Goal: Obtain resource: Obtain resource

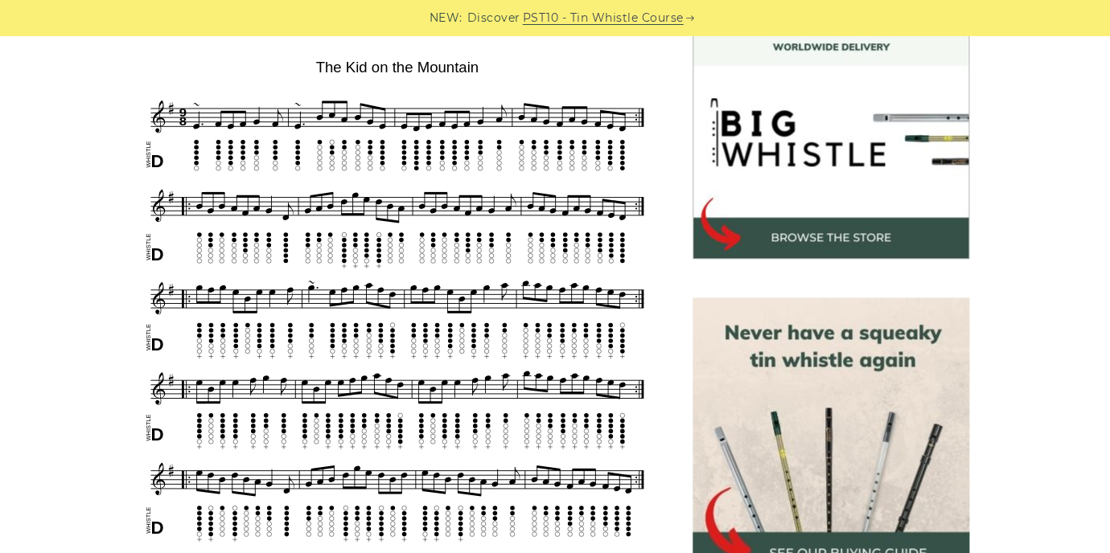
scroll to position [485, 0]
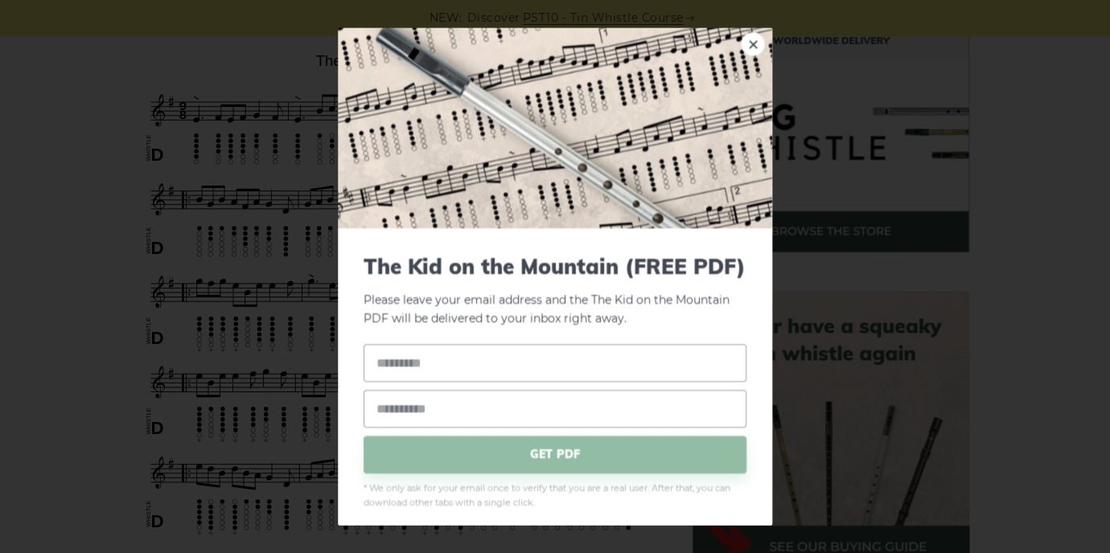
click at [749, 43] on link "×" at bounding box center [753, 44] width 24 height 24
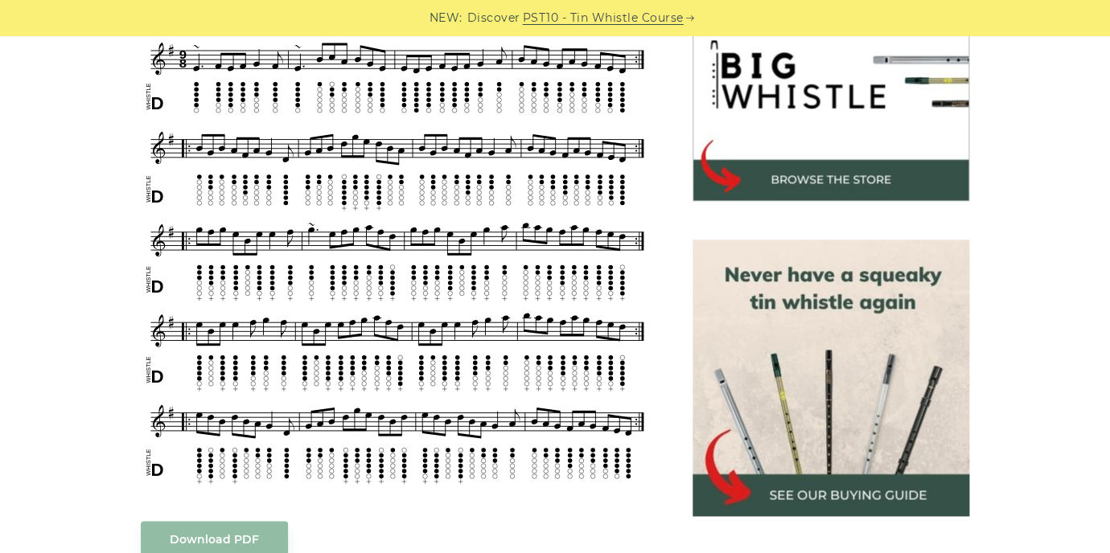
scroll to position [539, 0]
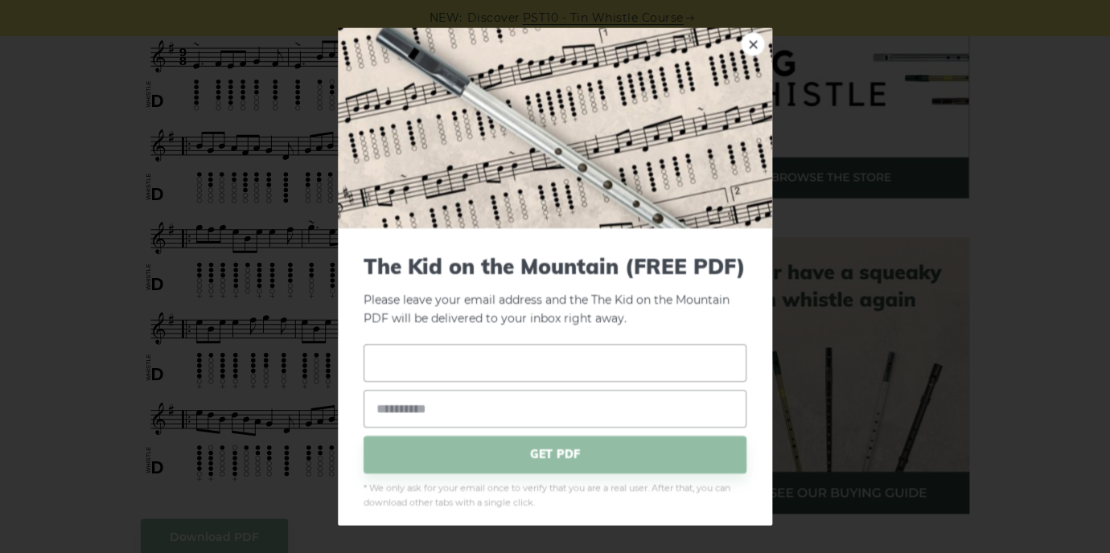
click at [511, 377] on input "text" at bounding box center [554, 363] width 383 height 38
type input "*****"
click at [504, 408] on input "email" at bounding box center [554, 409] width 383 height 38
type input "**********"
click at [557, 449] on span "GET PDF" at bounding box center [554, 455] width 383 height 38
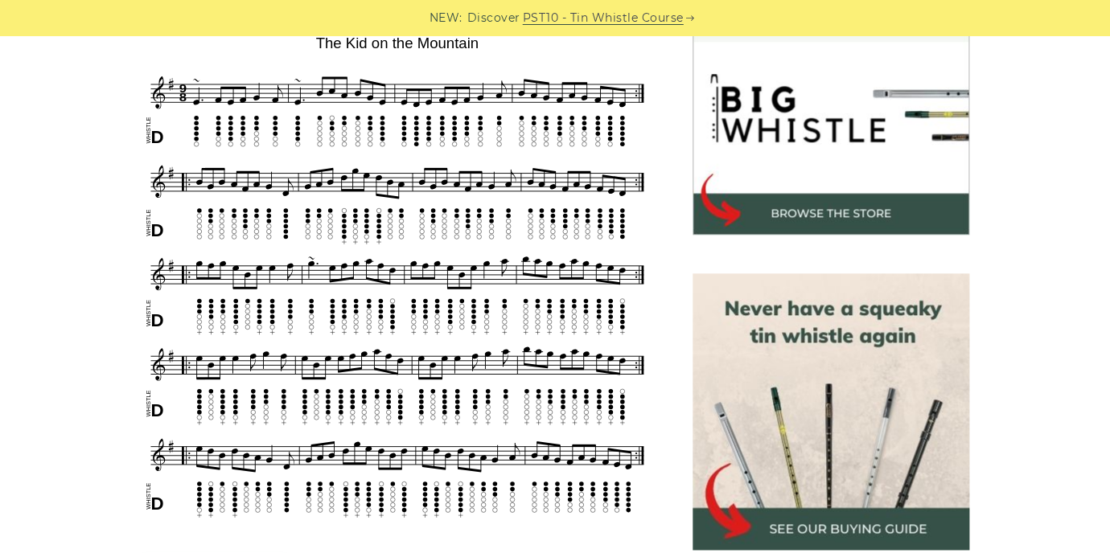
scroll to position [501, 0]
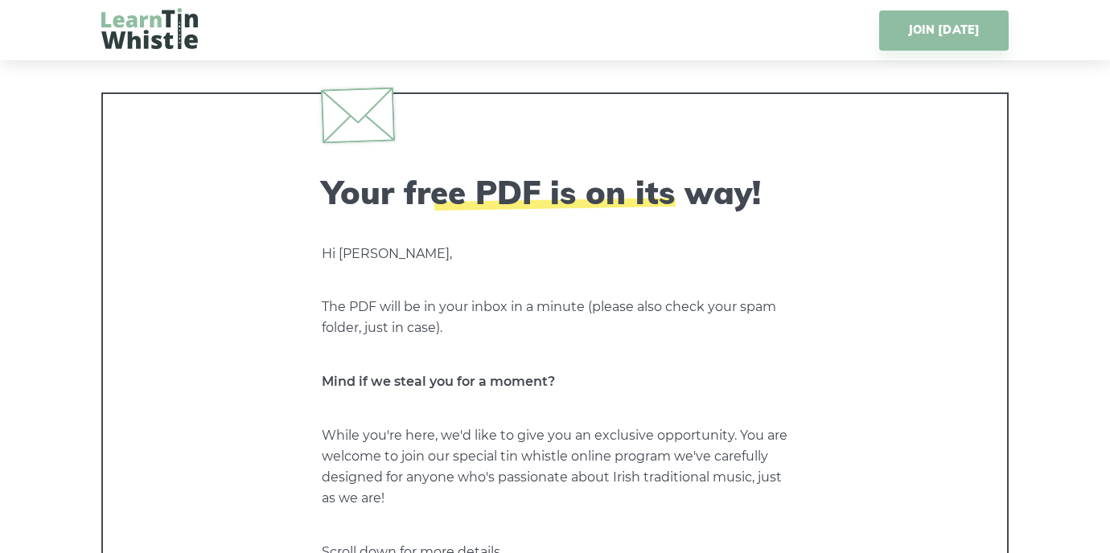
scroll to position [141, 0]
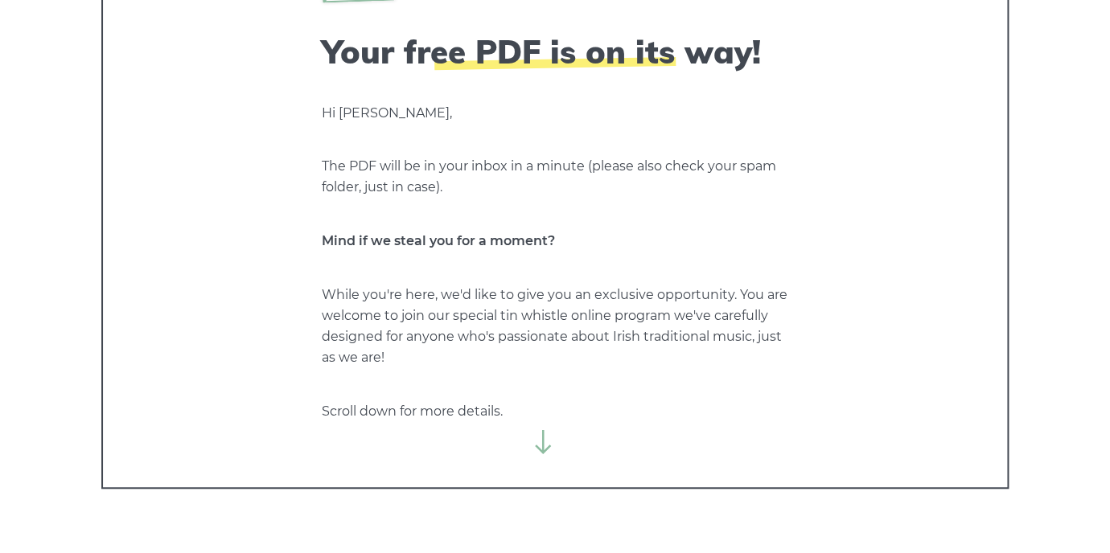
click at [546, 442] on icon at bounding box center [543, 442] width 24 height 24
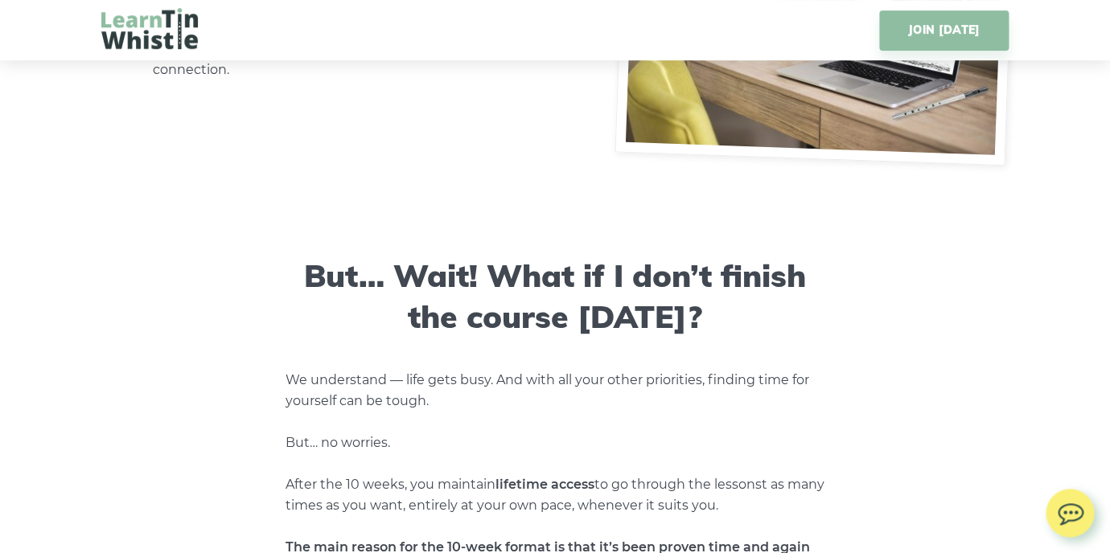
scroll to position [6463, 0]
